Goal: Navigation & Orientation: Find specific page/section

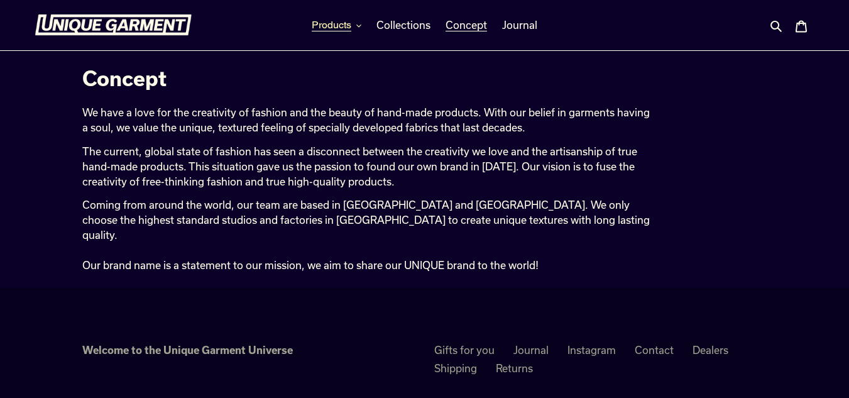
click at [344, 23] on span "Products" at bounding box center [332, 25] width 40 height 13
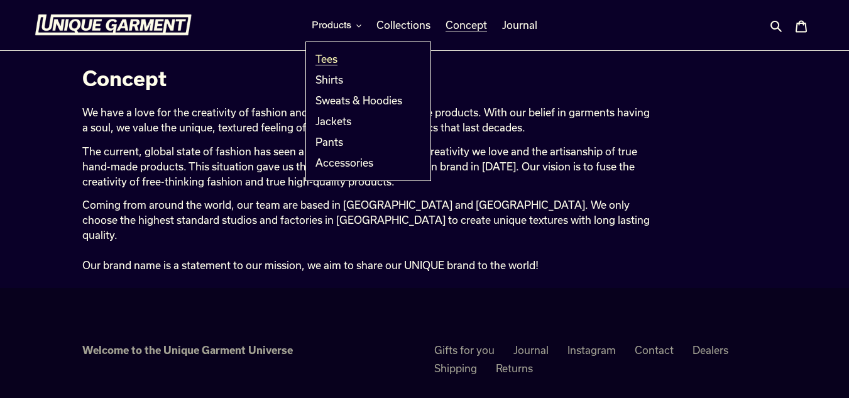
click at [329, 56] on span "Tees" at bounding box center [326, 59] width 22 height 13
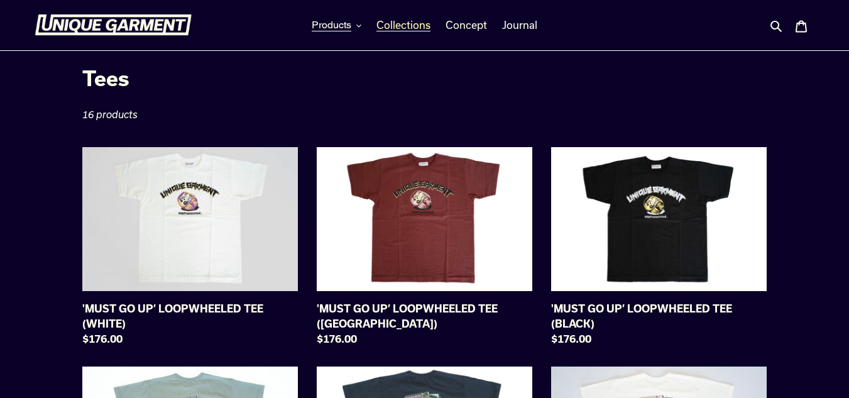
click at [414, 22] on span "Collections" at bounding box center [403, 25] width 54 height 13
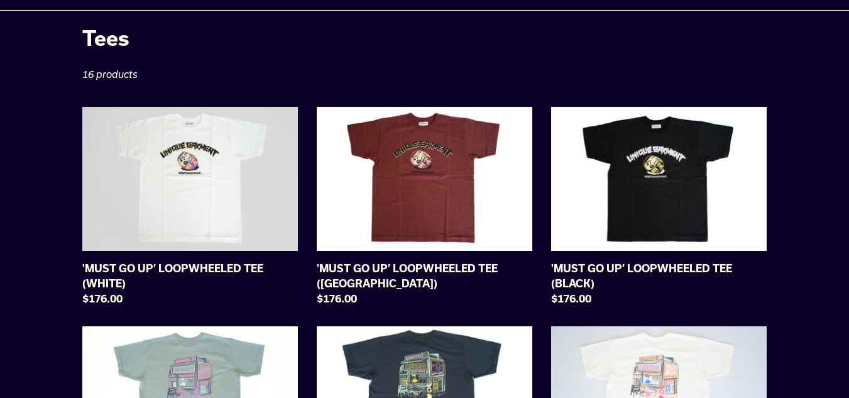
scroll to position [63, 0]
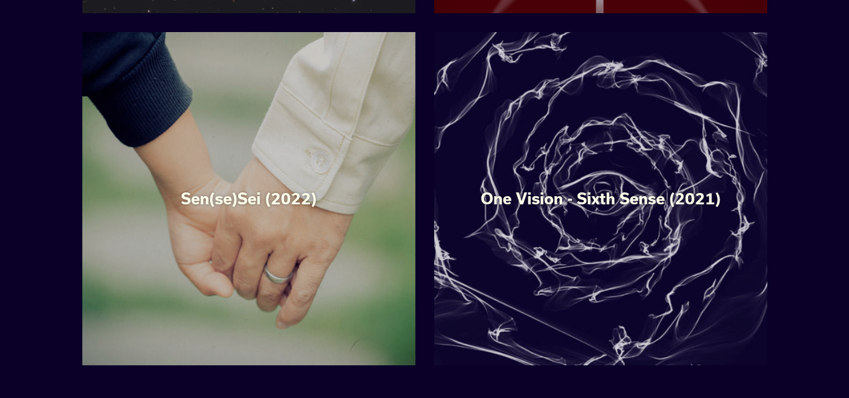
scroll to position [565, 0]
